Goal: Manage account settings

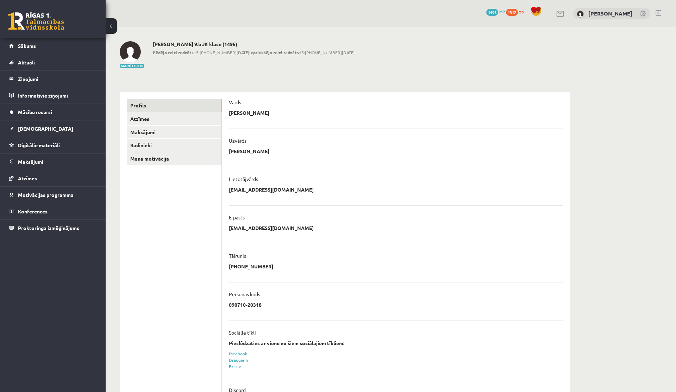
click at [600, 10] on div "[PERSON_NAME]" at bounding box center [611, 14] width 77 height 12
click at [601, 12] on link "[PERSON_NAME]" at bounding box center [610, 13] width 44 height 7
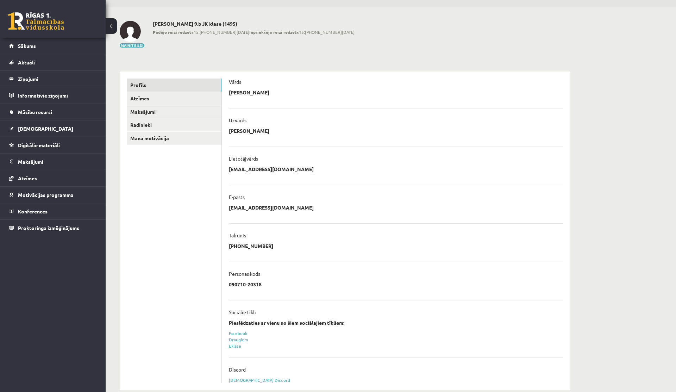
scroll to position [33, 0]
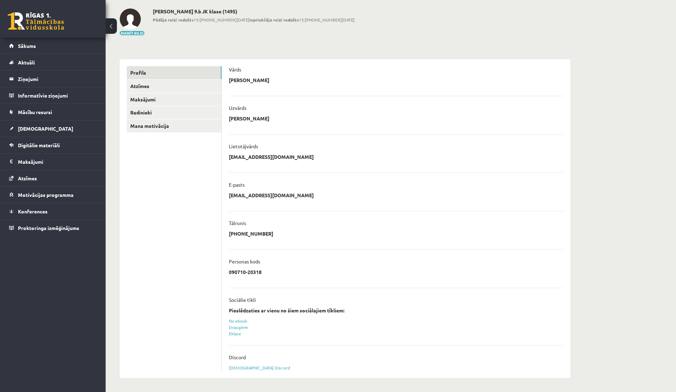
click at [34, 17] on link at bounding box center [36, 21] width 56 height 18
